Goal: Transaction & Acquisition: Purchase product/service

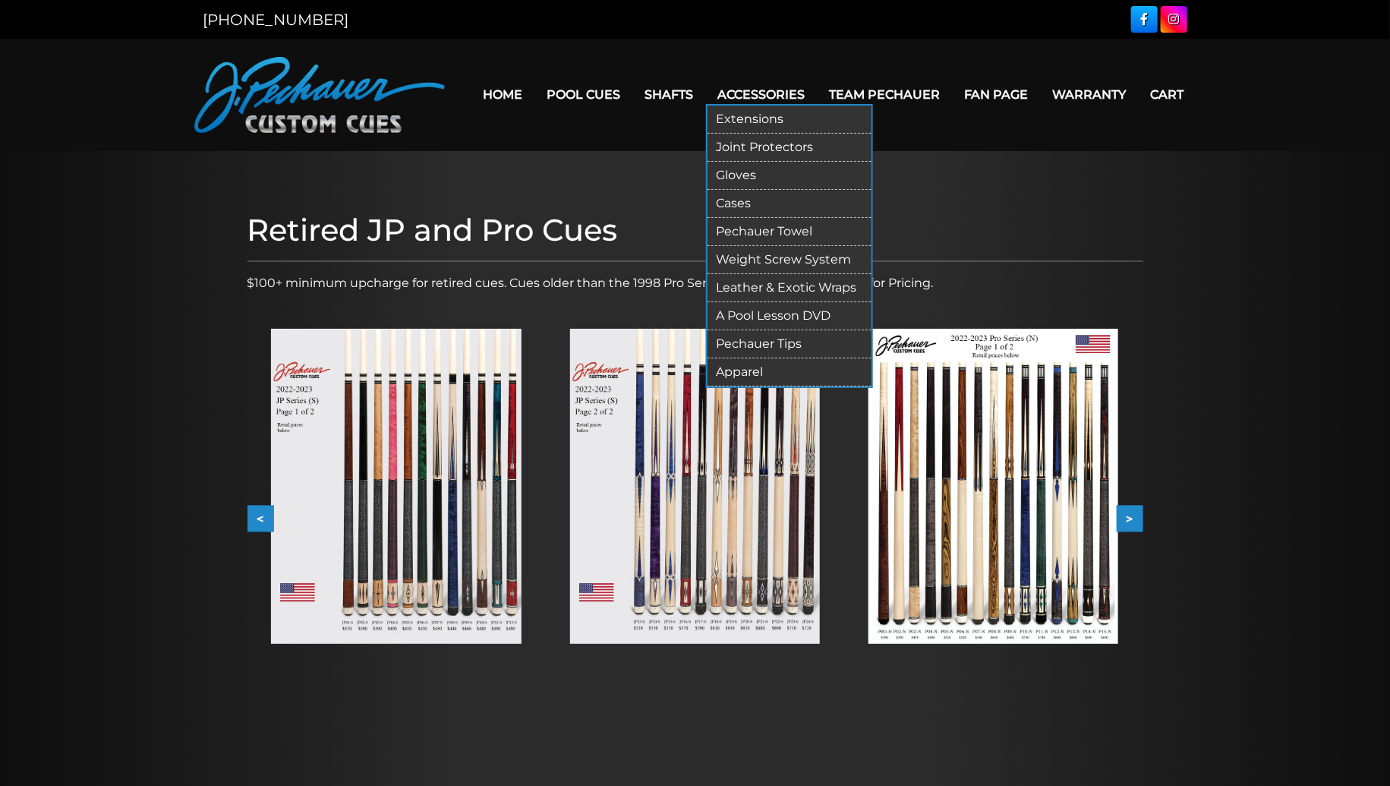
click at [755, 119] on link "Extensions" at bounding box center [790, 120] width 164 height 28
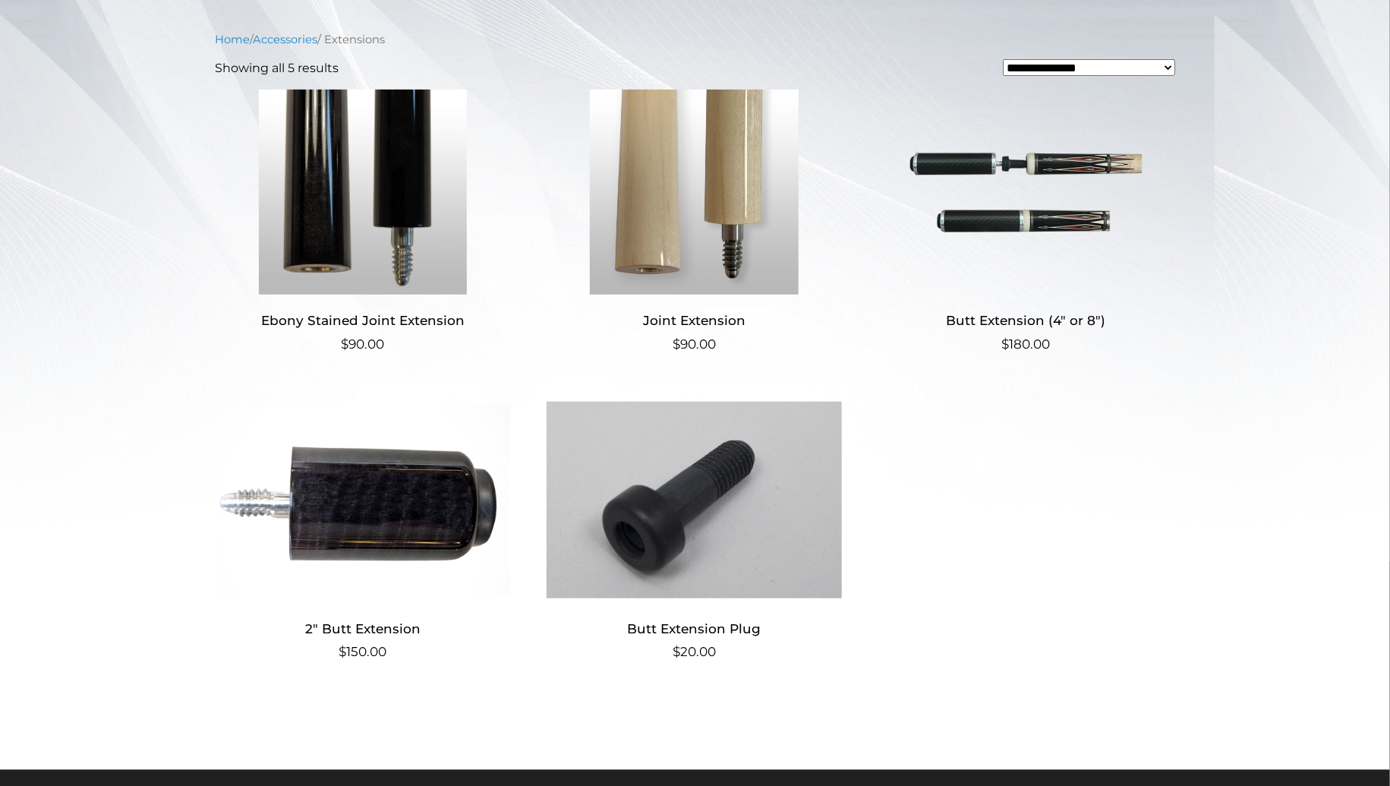
scroll to position [485, 0]
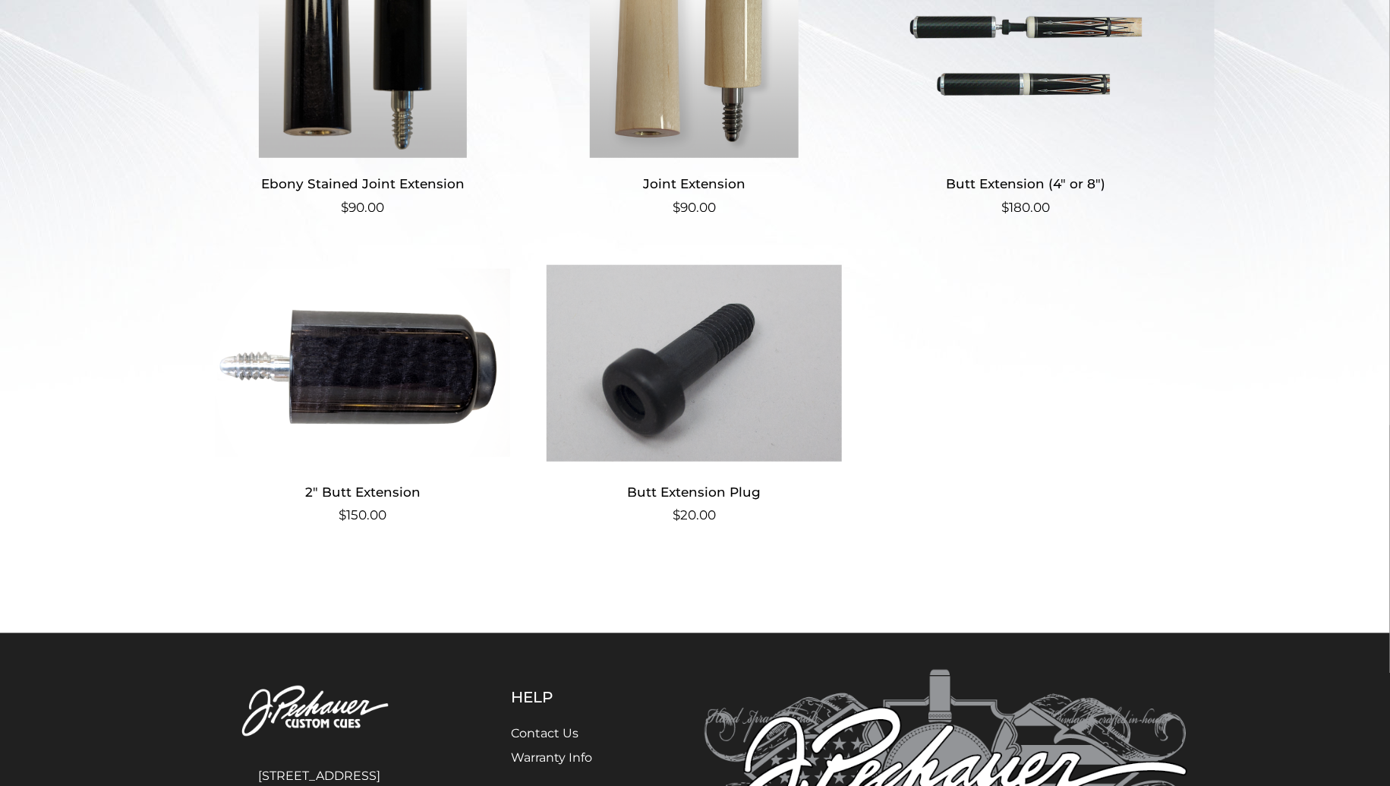
click at [999, 87] on img at bounding box center [1026, 55] width 295 height 205
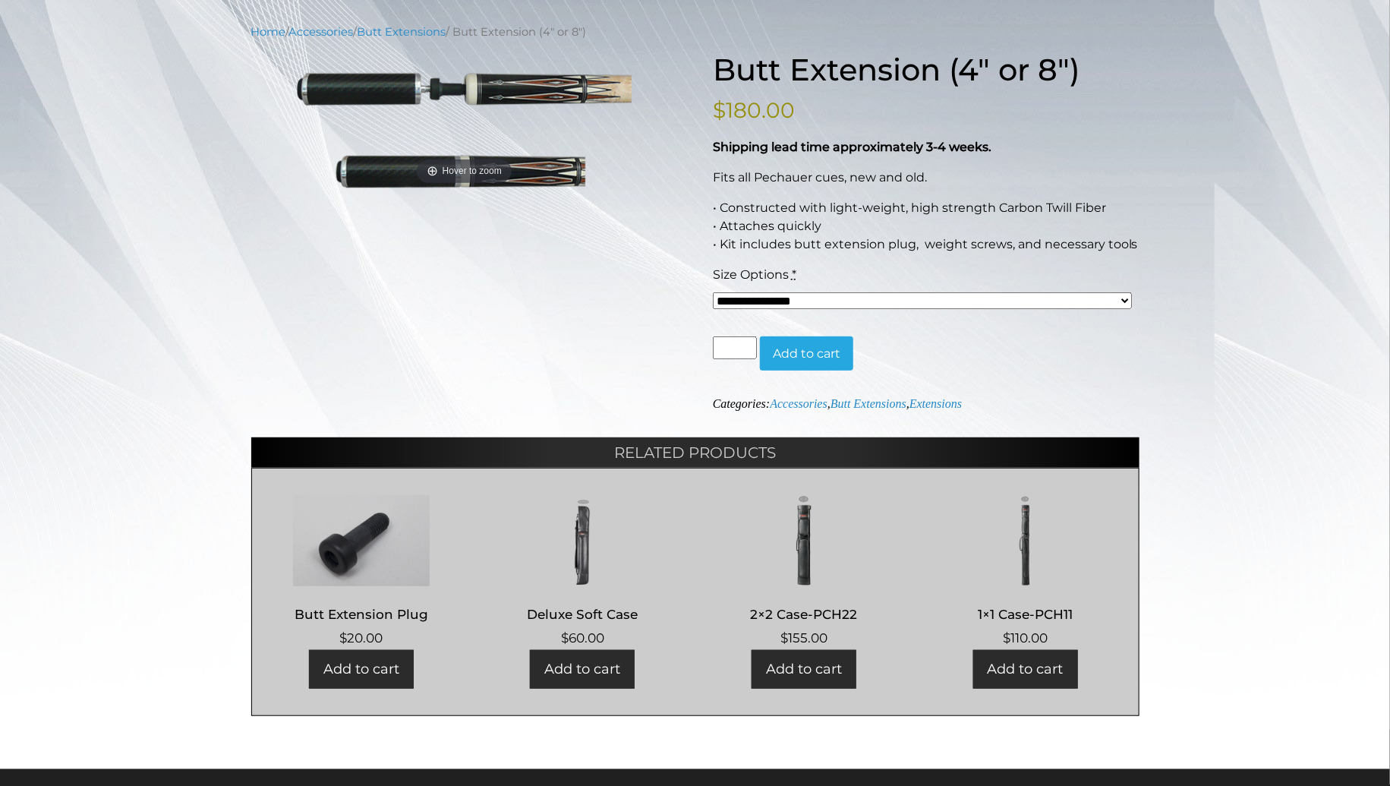
scroll to position [182, 0]
